Goal: Task Accomplishment & Management: Complete application form

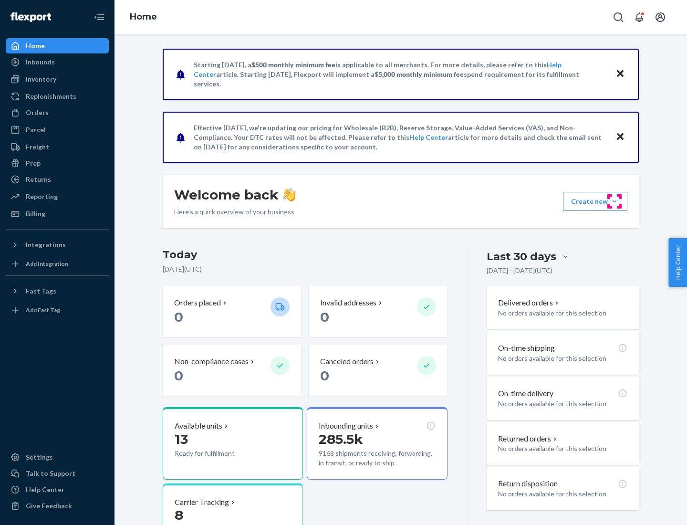
click at [615, 201] on button "Create new Create new inbound Create new order Create new product" at bounding box center [595, 201] width 64 height 19
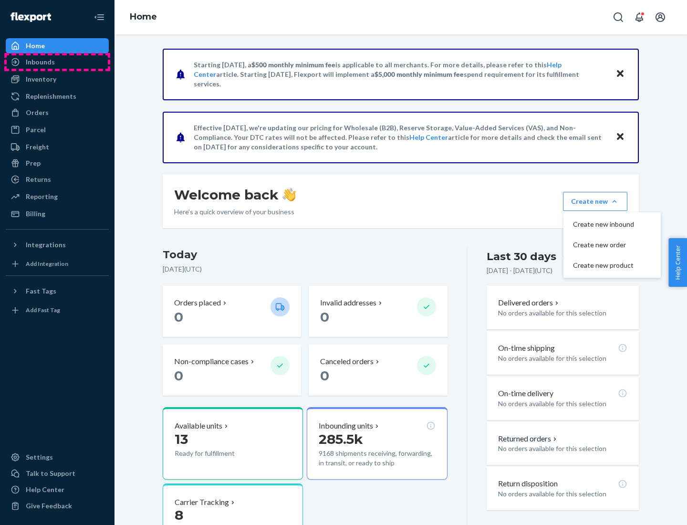
click at [57, 62] on div "Inbounds" at bounding box center [57, 61] width 101 height 13
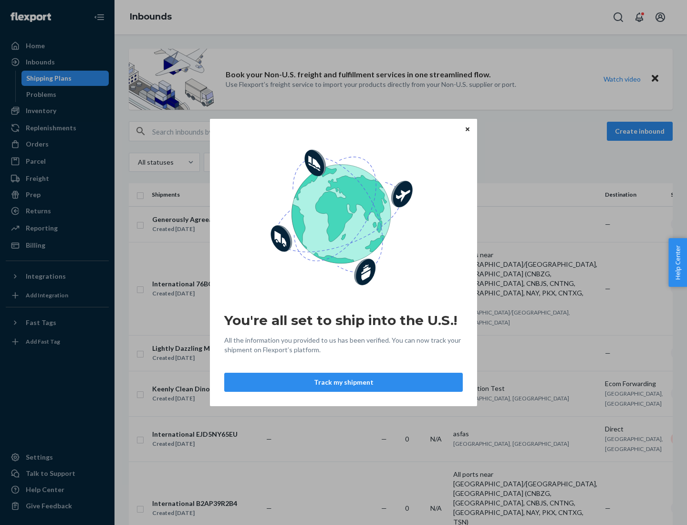
click at [57, 111] on div "You're all set to ship into the U.S.! All the information you provided to us ha…" at bounding box center [343, 262] width 687 height 525
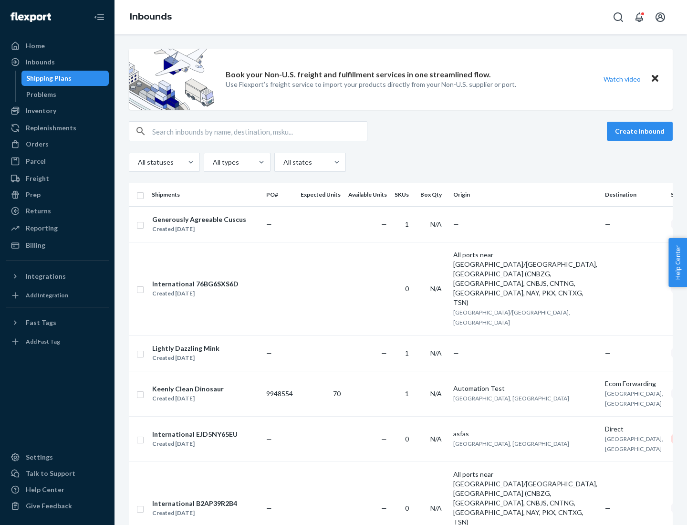
click at [401, 17] on div "Inbounds" at bounding box center [401, 17] width 573 height 34
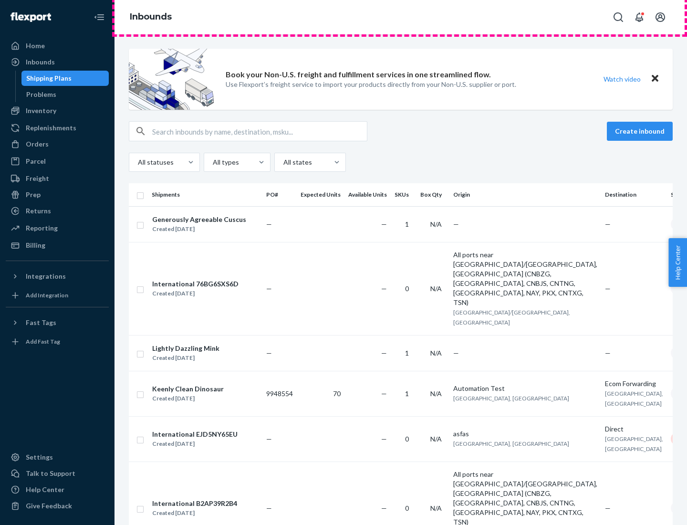
click at [401, 17] on div "Inbounds" at bounding box center [401, 17] width 573 height 34
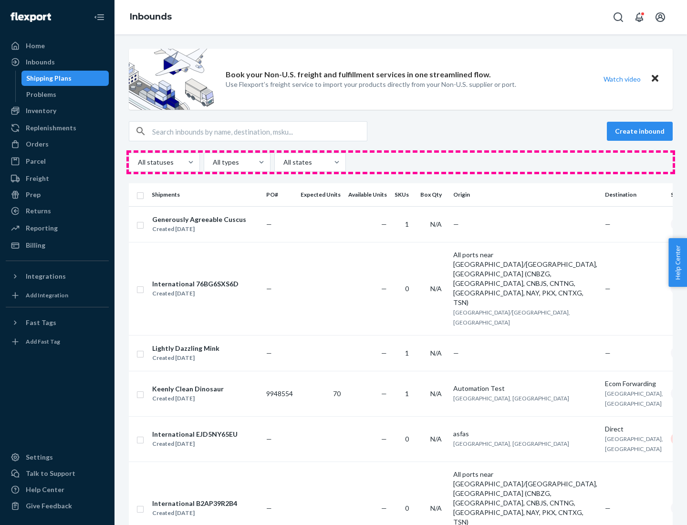
click at [401, 162] on div "All statuses All types All states" at bounding box center [401, 162] width 544 height 19
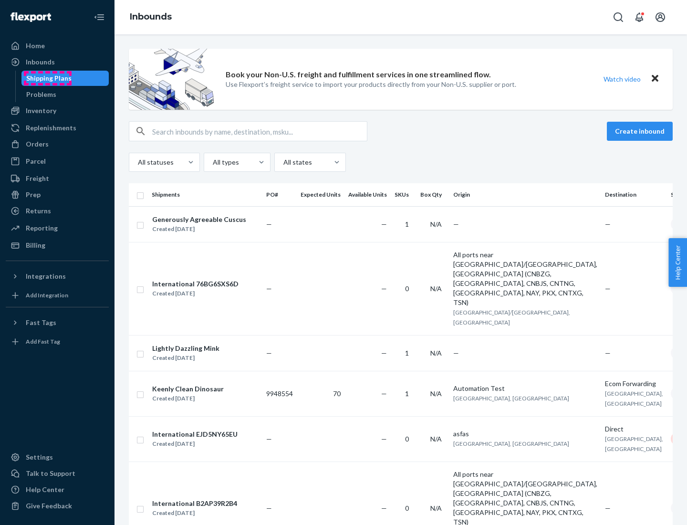
click at [47, 78] on div "Shipping Plans" at bounding box center [48, 79] width 45 height 10
click at [642, 131] on button "Create inbound" at bounding box center [640, 131] width 66 height 19
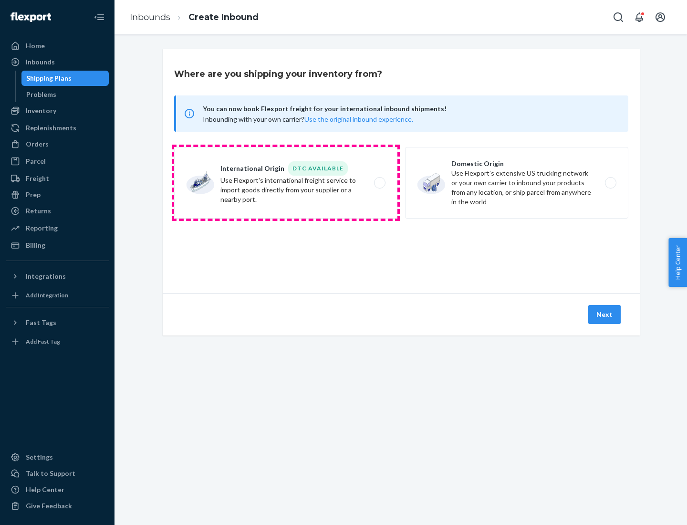
click at [286, 183] on label "International Origin DTC Available Use Flexport's international freight service…" at bounding box center [285, 183] width 223 height 72
click at [380, 183] on input "International Origin DTC Available Use Flexport's international freight service…" at bounding box center [383, 183] width 6 height 6
radio input "true"
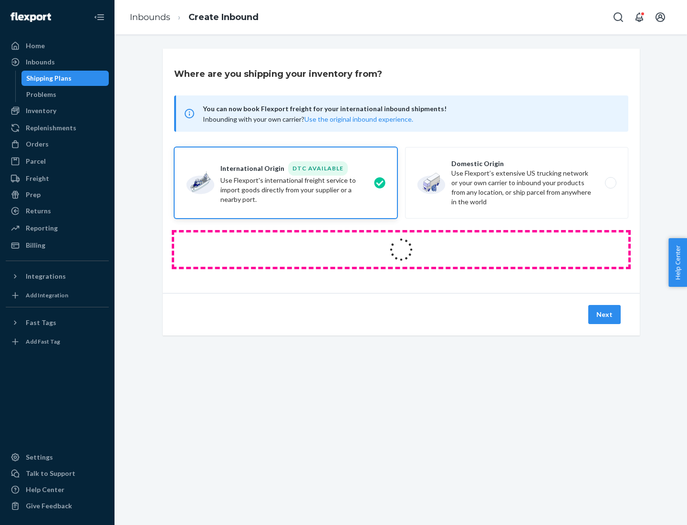
click at [401, 250] on icon at bounding box center [401, 249] width 33 height 33
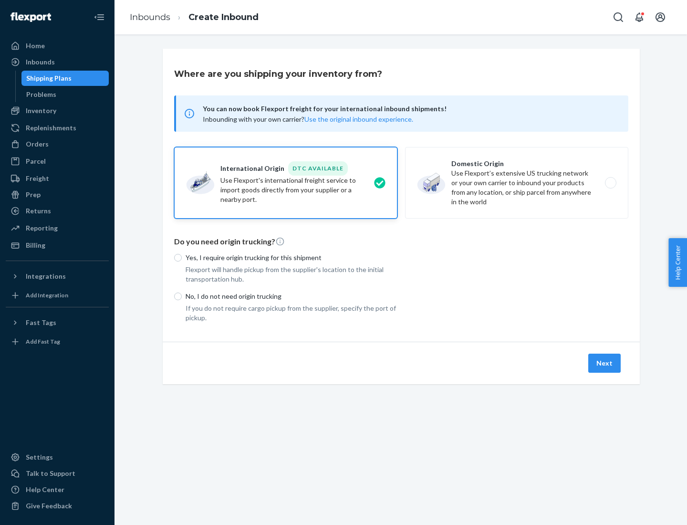
click at [292, 257] on p "Yes, I require origin trucking for this shipment" at bounding box center [292, 258] width 212 height 10
click at [182, 257] on input "Yes, I require origin trucking for this shipment" at bounding box center [178, 258] width 8 height 8
radio input "true"
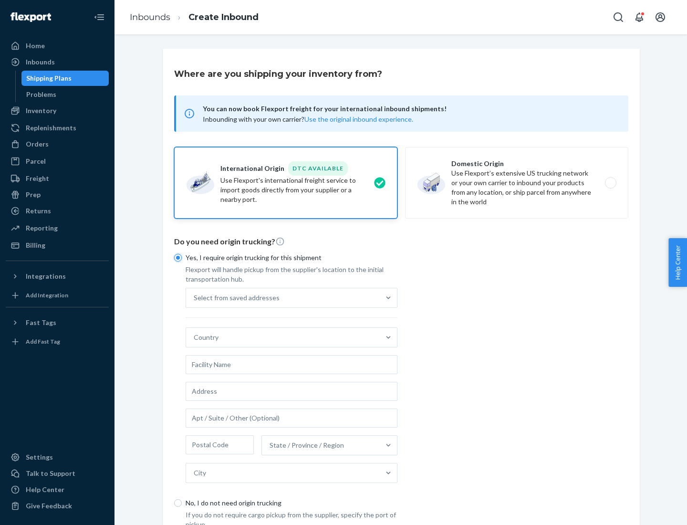
scroll to position [18, 0]
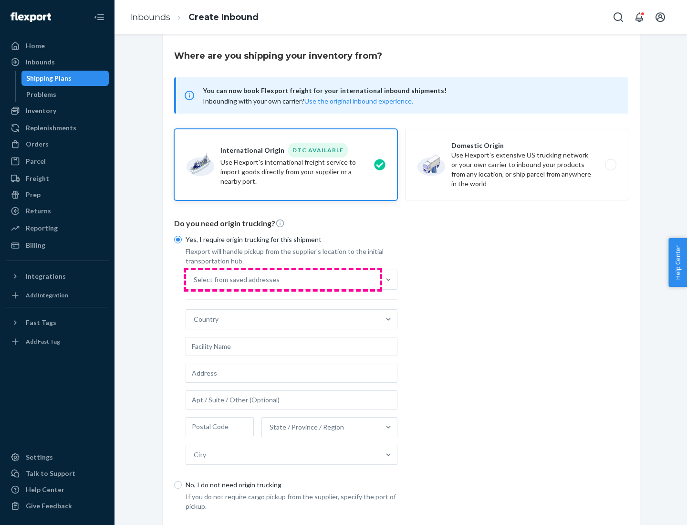
click at [283, 279] on div "Select from saved addresses" at bounding box center [283, 279] width 194 height 19
click at [195, 279] on input "Select from saved addresses" at bounding box center [194, 280] width 1 height 10
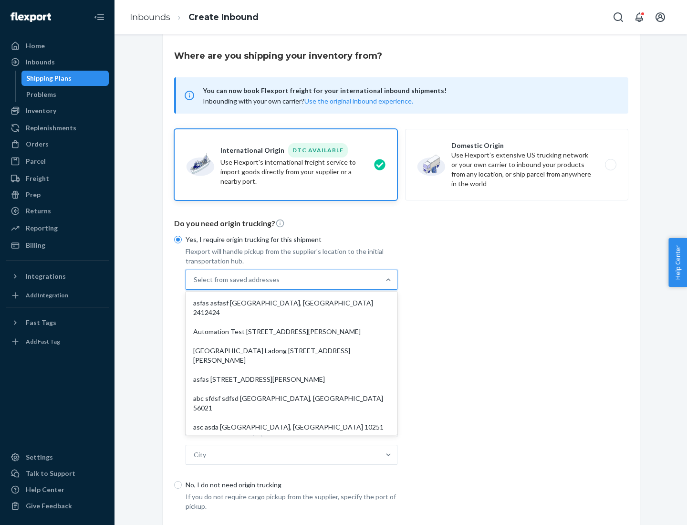
scroll to position [42, 0]
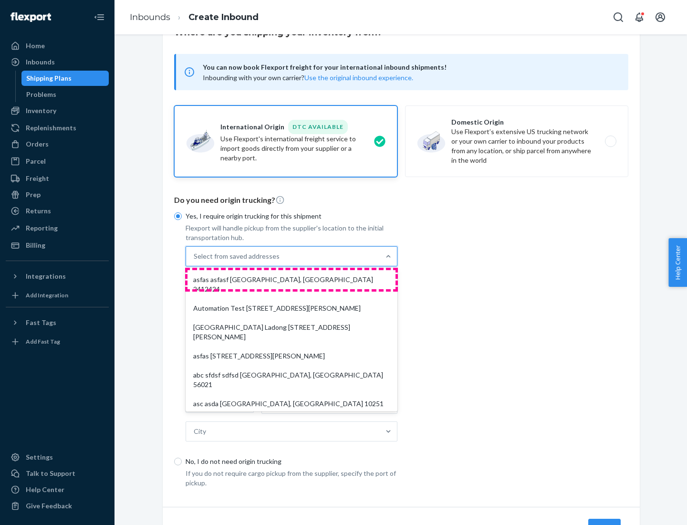
click at [292, 279] on div "asfas asfasf [GEOGRAPHIC_DATA], [GEOGRAPHIC_DATA] 2412424" at bounding box center [292, 284] width 208 height 29
click at [195, 261] on input "option asfas asfasf [GEOGRAPHIC_DATA], [GEOGRAPHIC_DATA] 2412424 focused, 1 of …" at bounding box center [194, 257] width 1 height 10
type input "asfas"
type input "asfasf"
type input "2412424"
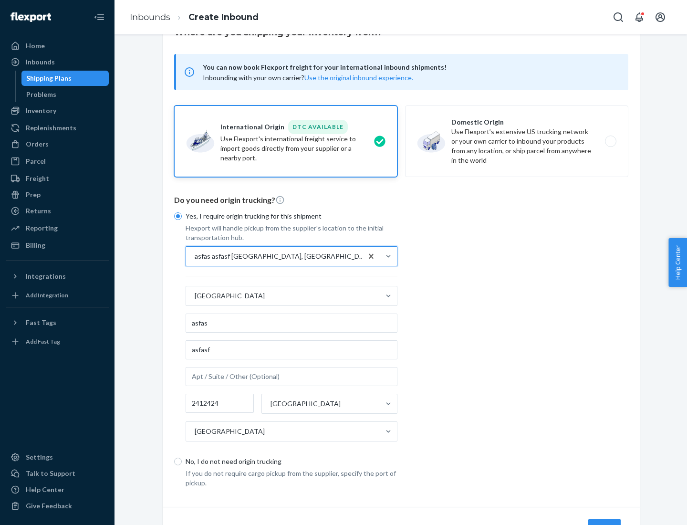
scroll to position [89, 0]
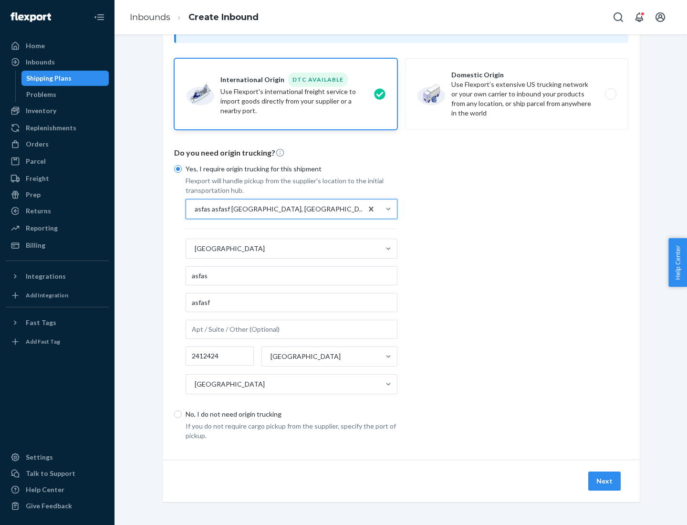
click at [605, 481] on button "Next" at bounding box center [605, 481] width 32 height 19
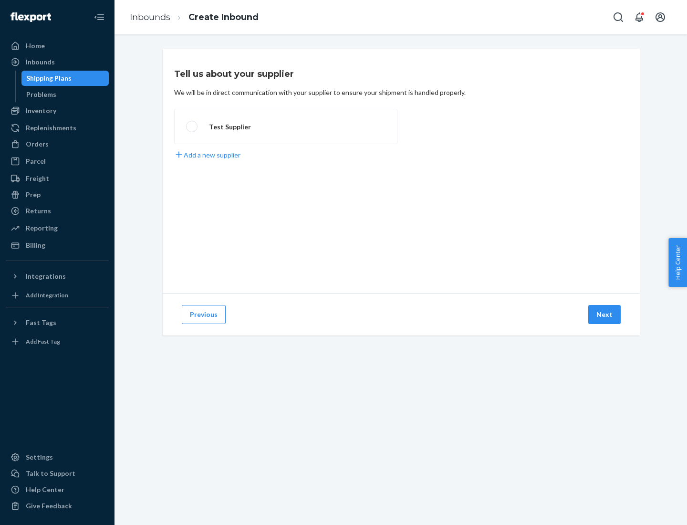
click at [286, 127] on label "Test Supplier" at bounding box center [285, 126] width 223 height 35
click at [192, 127] on input "Test Supplier" at bounding box center [189, 127] width 6 height 6
radio input "true"
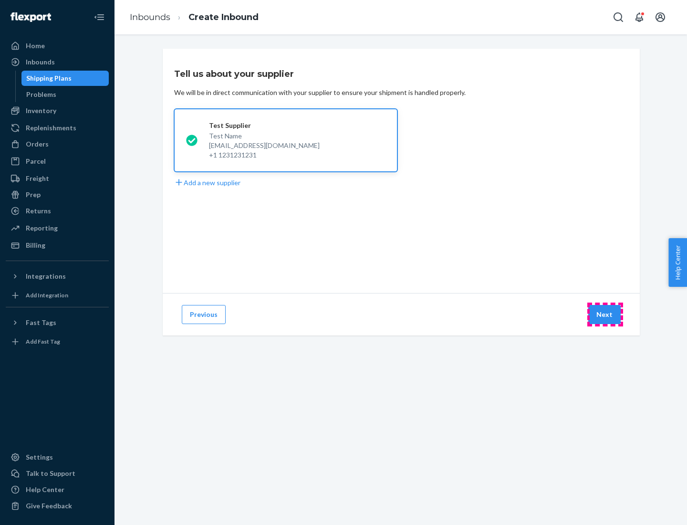
click at [605, 315] on button "Next" at bounding box center [605, 314] width 32 height 19
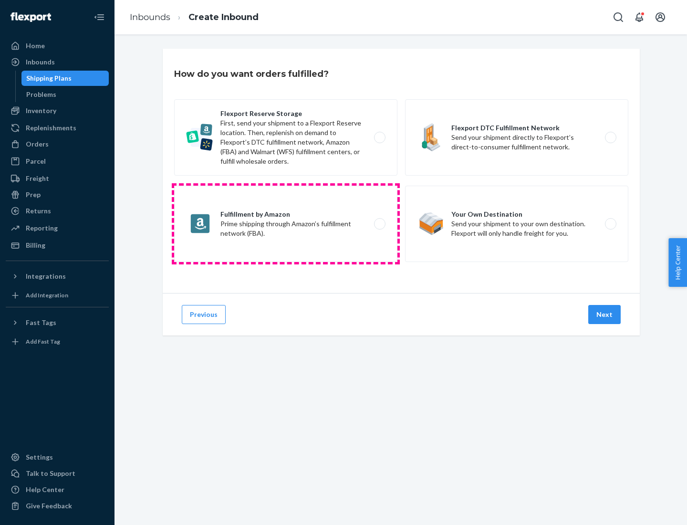
click at [286, 224] on label "Fulfillment by Amazon Prime shipping through Amazon’s fulfillment network (FBA)." at bounding box center [285, 224] width 223 height 76
click at [380, 224] on input "Fulfillment by Amazon Prime shipping through Amazon’s fulfillment network (FBA)." at bounding box center [383, 224] width 6 height 6
radio input "true"
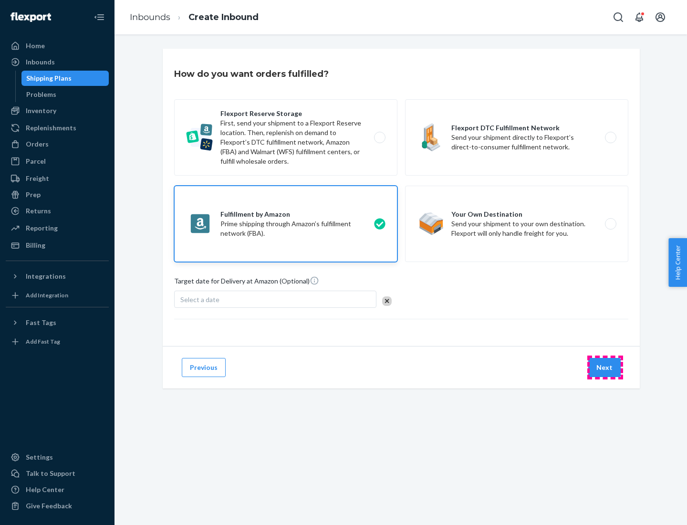
click at [605, 368] on button "Next" at bounding box center [605, 367] width 32 height 19
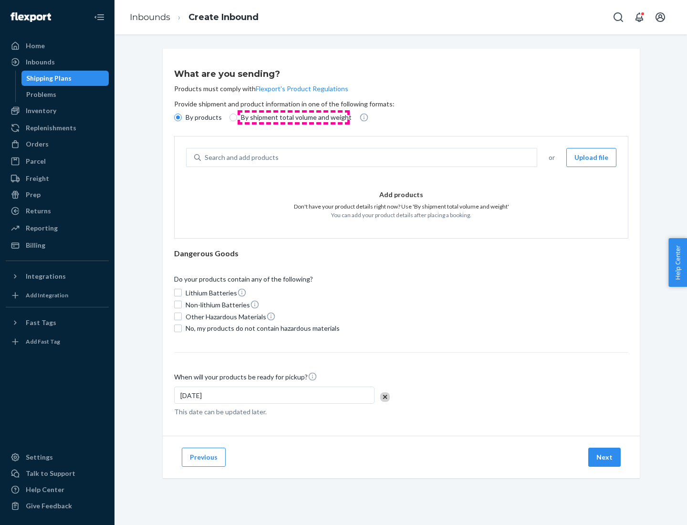
click at [294, 117] on p "By shipment total volume and weight" at bounding box center [296, 118] width 111 height 10
click at [237, 117] on input "By shipment total volume and weight" at bounding box center [234, 118] width 8 height 8
radio input "true"
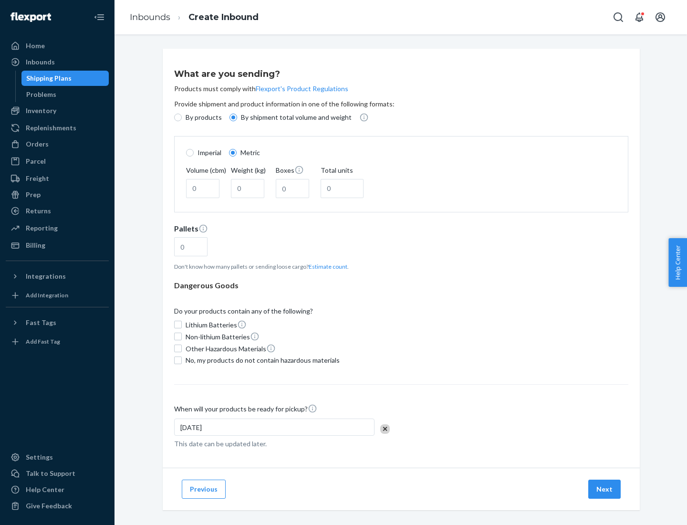
click at [203, 117] on p "By products" at bounding box center [204, 118] width 36 height 10
click at [182, 117] on input "By products" at bounding box center [178, 118] width 8 height 8
radio input "true"
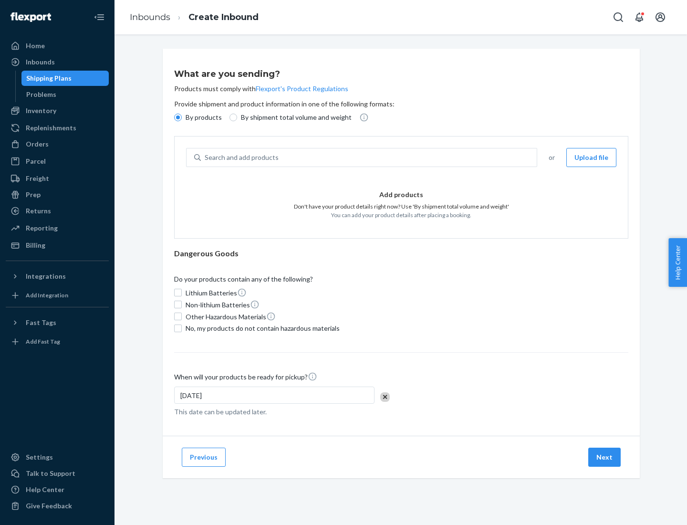
click at [369, 158] on div "Search and add products" at bounding box center [369, 157] width 336 height 17
click at [206, 158] on input "Search and add products" at bounding box center [205, 158] width 1 height 10
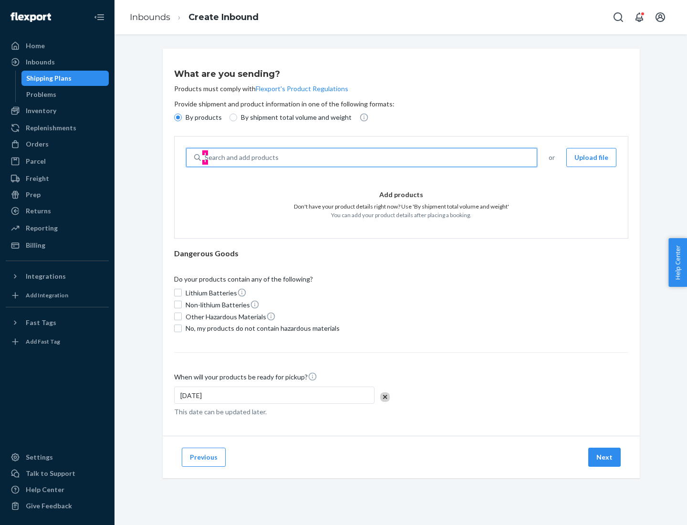
type input "test"
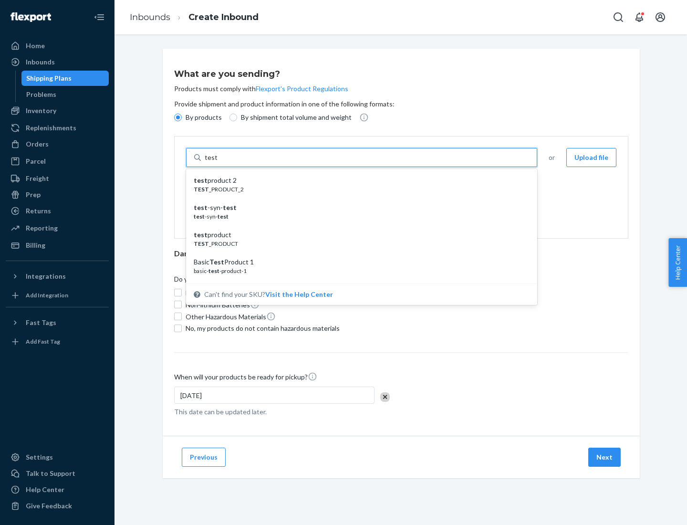
click at [358, 180] on div "test product 2" at bounding box center [358, 181] width 328 height 10
click at [217, 162] on input "test" at bounding box center [211, 158] width 12 height 10
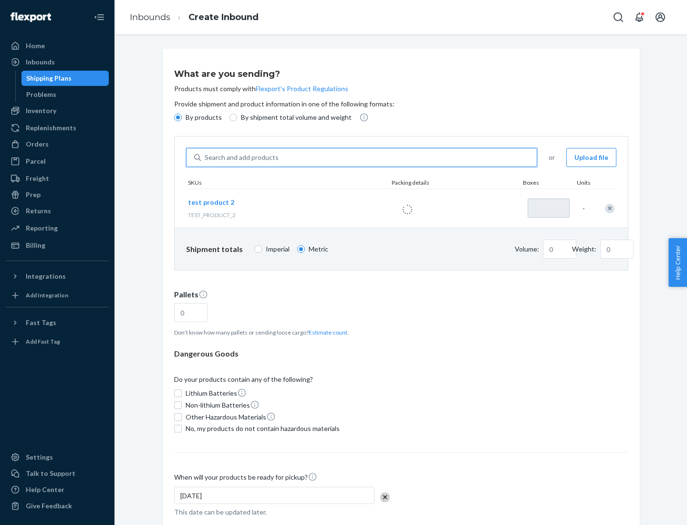
type input "1"
type input "0.02"
type input "22.23"
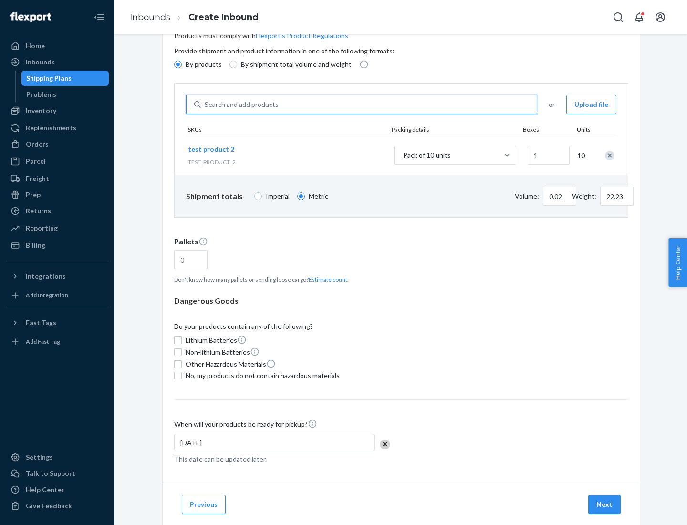
click at [326, 279] on button "Estimate count" at bounding box center [328, 279] width 39 height 8
type input "1"
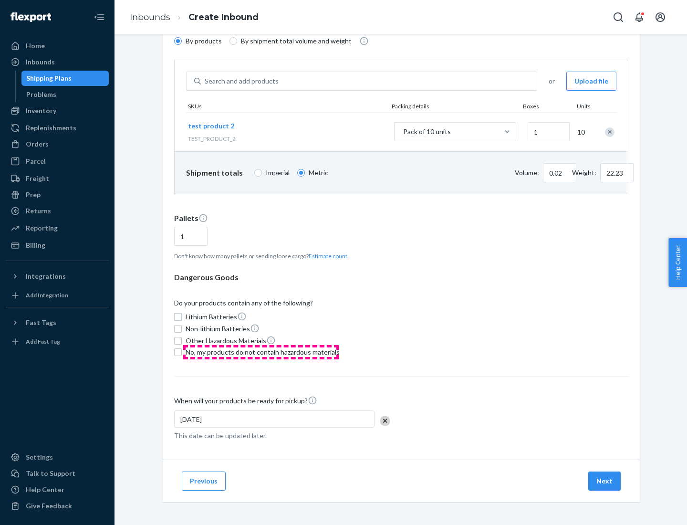
click at [261, 352] on span "No, my products do not contain hazardous materials" at bounding box center [263, 353] width 154 height 10
click at [182, 352] on input "No, my products do not contain hazardous materials" at bounding box center [178, 352] width 8 height 8
checkbox input "true"
click at [605, 481] on button "Next" at bounding box center [605, 481] width 32 height 19
